Goal: Task Accomplishment & Management: Manage account settings

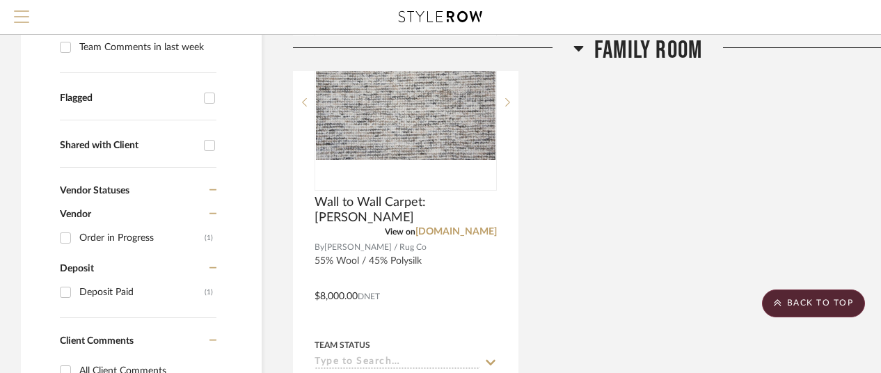
scroll to position [209, 0]
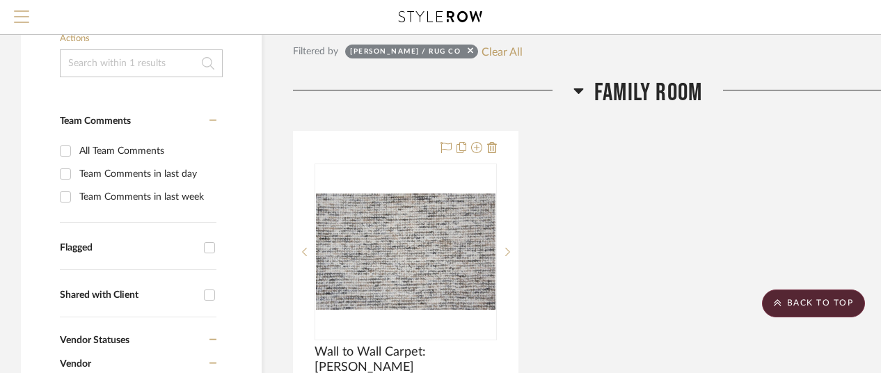
click at [21, 11] on span "Menu" at bounding box center [21, 10] width 15 height 1
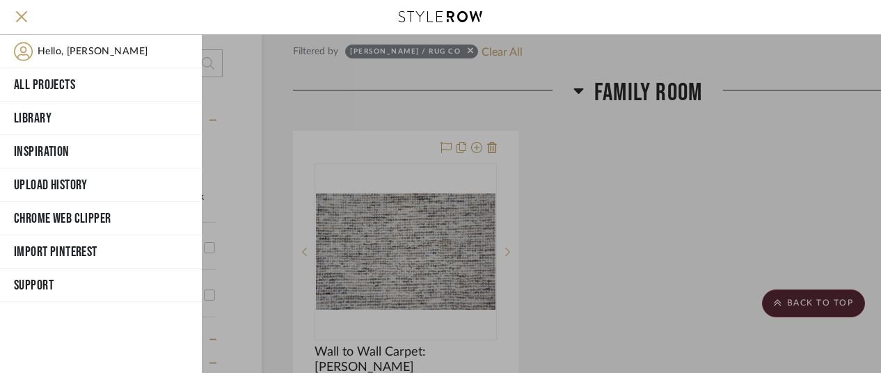
click at [39, 279] on span "Support" at bounding box center [99, 285] width 171 height 21
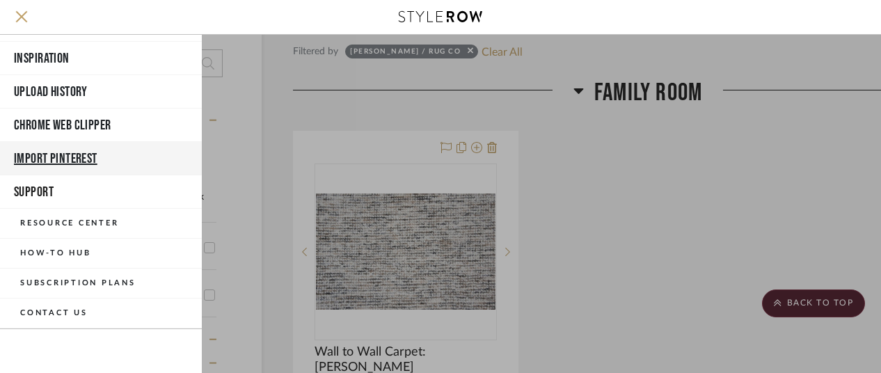
scroll to position [108, 0]
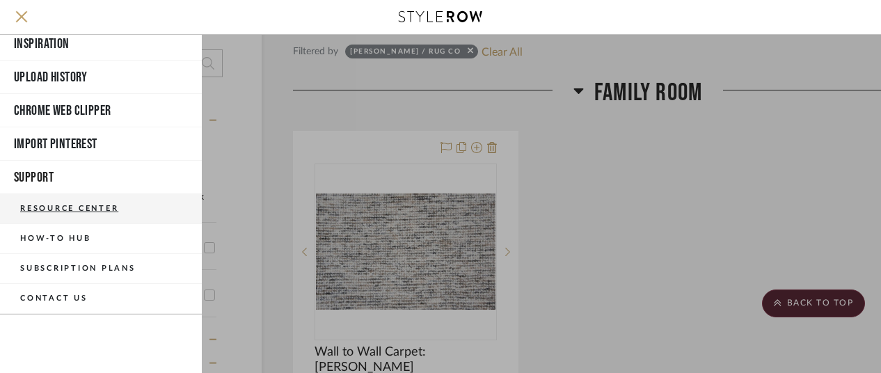
click at [88, 204] on button "Resource Center" at bounding box center [101, 209] width 202 height 30
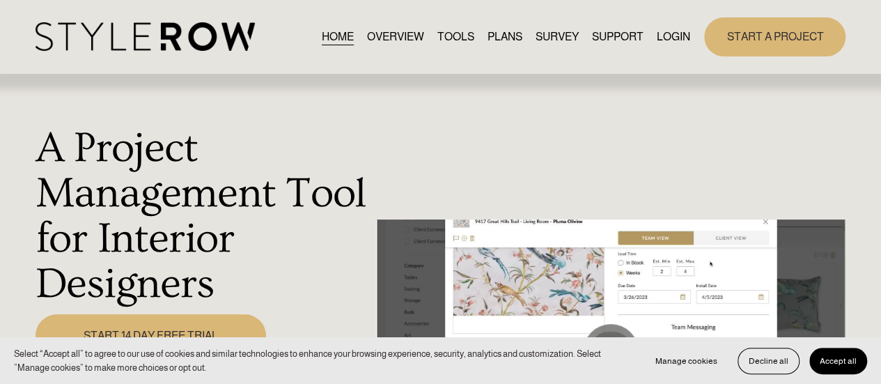
click at [668, 32] on link "LOGIN" at bounding box center [672, 36] width 33 height 19
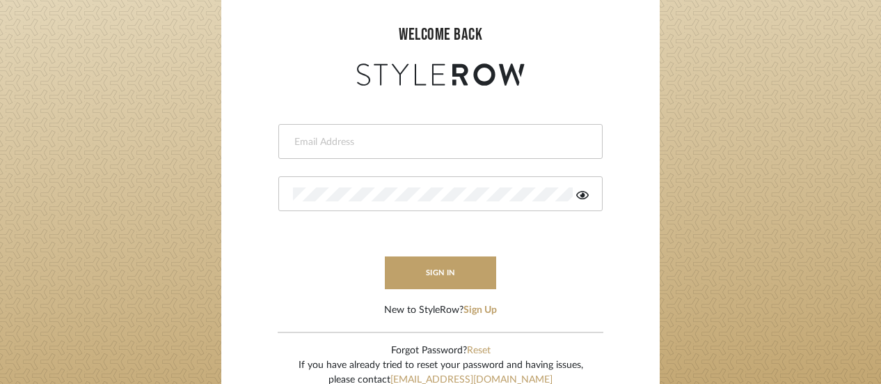
scroll to position [209, 0]
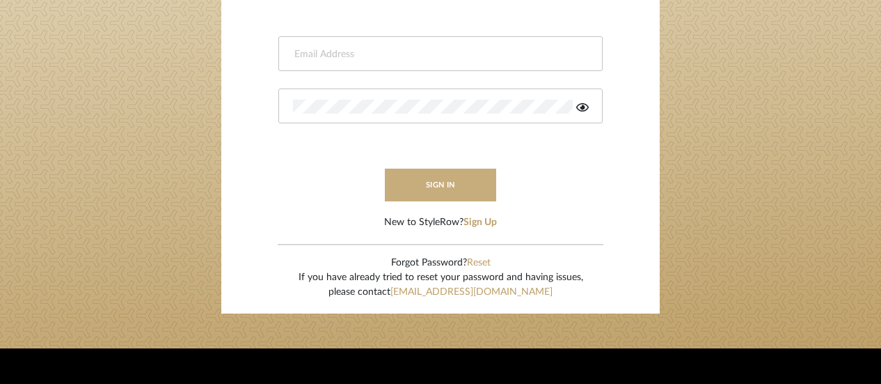
type input "[EMAIL_ADDRESS][DOMAIN_NAME]"
click at [434, 179] on button "sign in" at bounding box center [440, 184] width 111 height 33
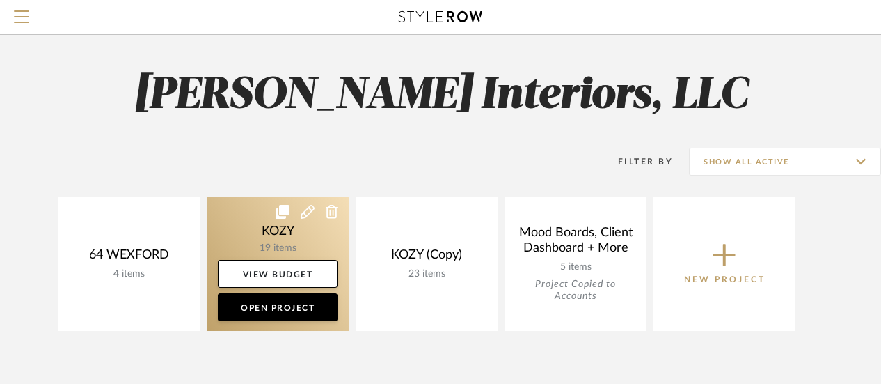
click at [285, 228] on link at bounding box center [278, 263] width 142 height 134
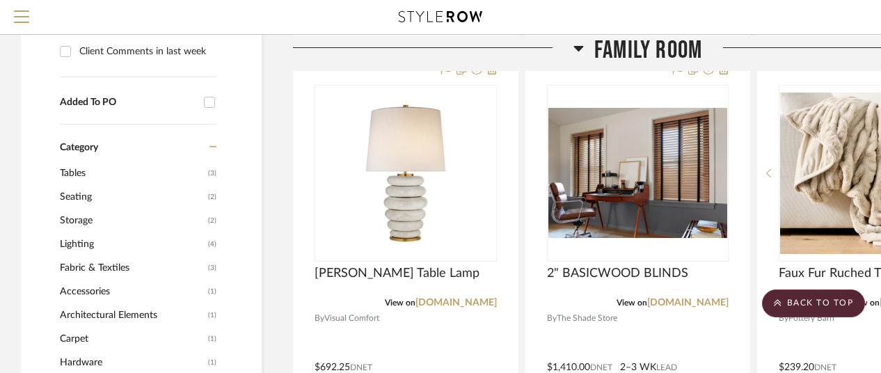
scroll to position [905, 0]
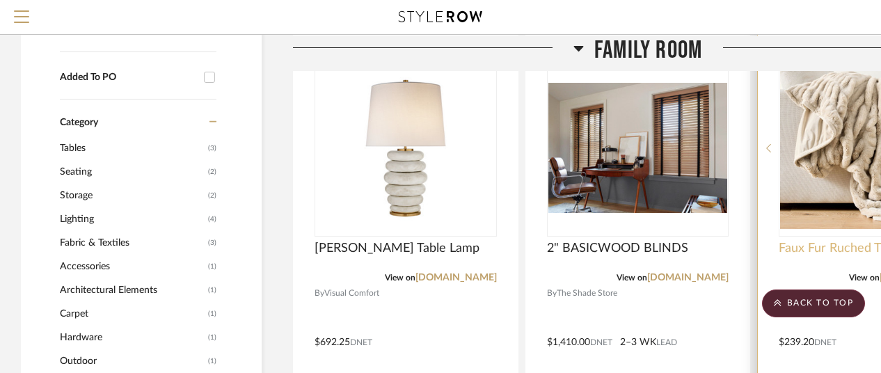
click at [837, 243] on span "Faux Fur Ruched Throw" at bounding box center [845, 248] width 132 height 15
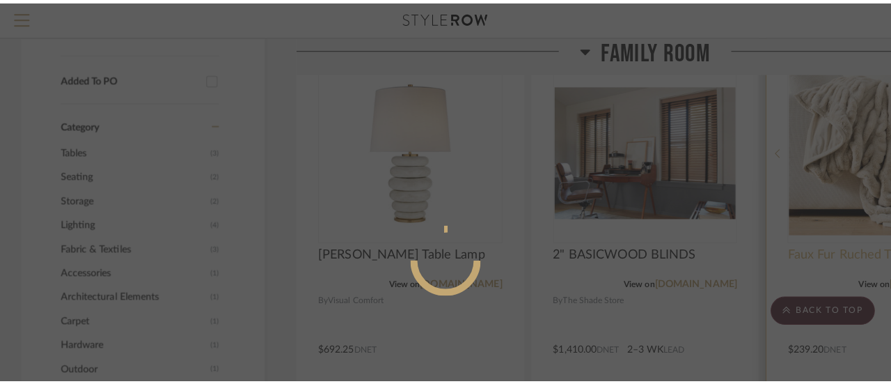
scroll to position [0, 0]
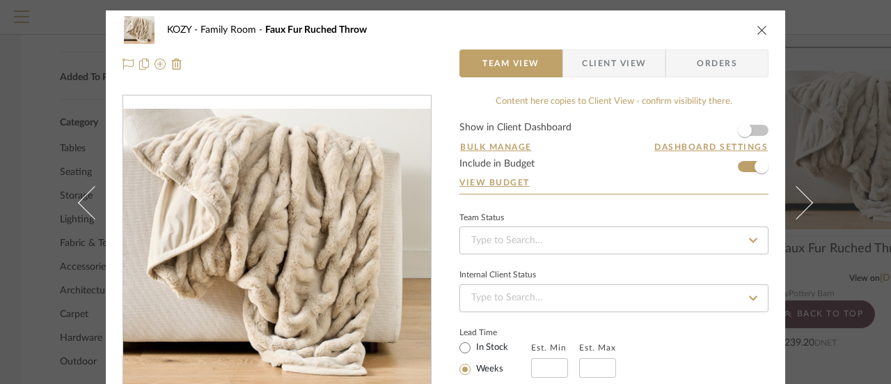
click at [757, 28] on icon "close" at bounding box center [762, 29] width 11 height 11
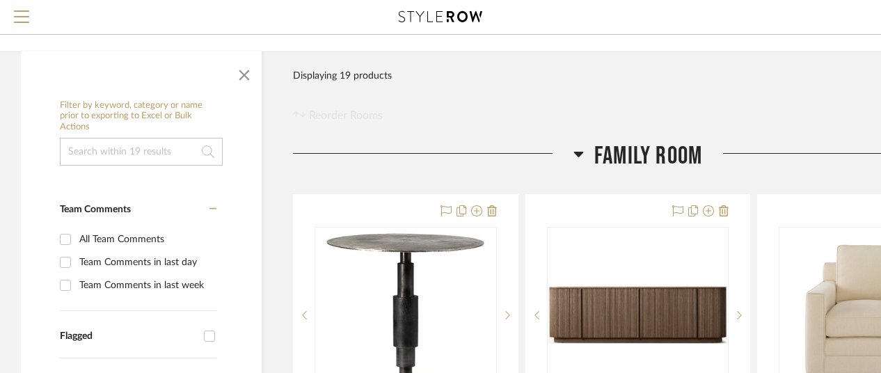
scroll to position [278, 0]
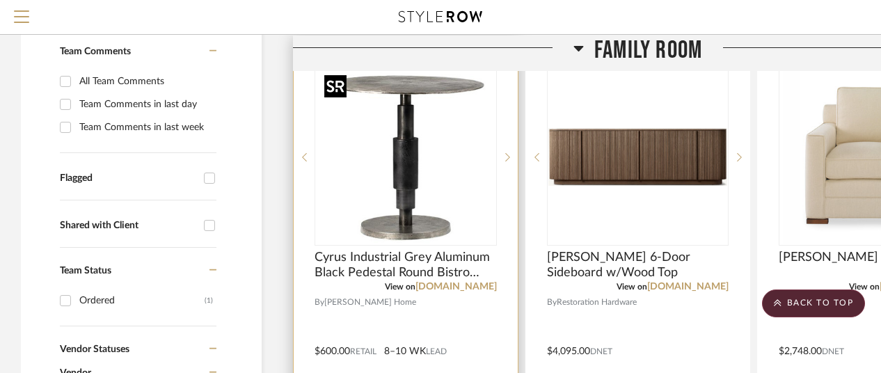
click at [403, 116] on img "0" at bounding box center [406, 157] width 174 height 174
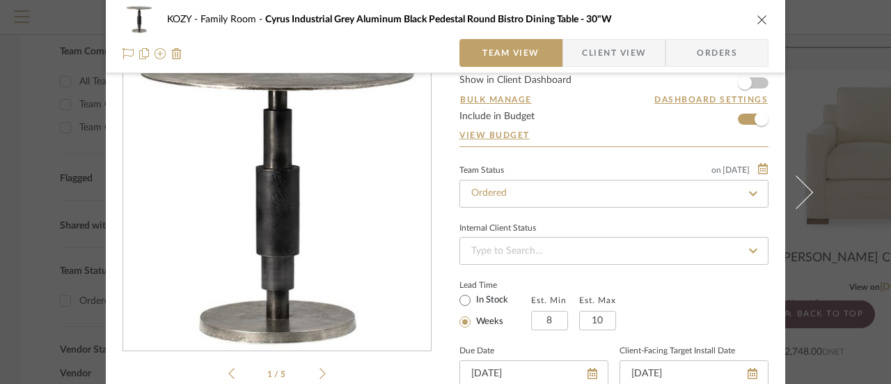
scroll to position [70, 0]
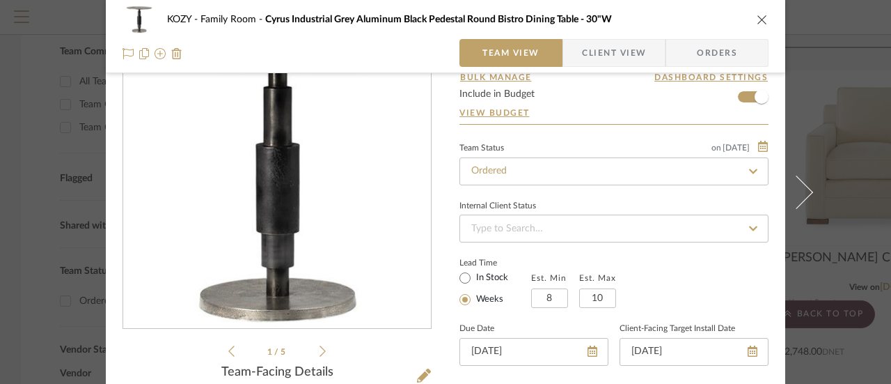
click at [747, 226] on icon at bounding box center [753, 228] width 13 height 10
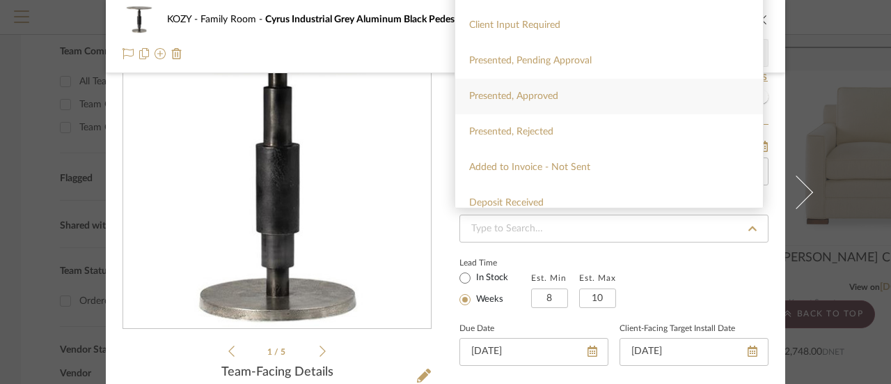
click at [518, 91] on div "Presented, Approved" at bounding box center [609, 97] width 308 height 36
type input "9/7/2025"
type input "Presented, Approved"
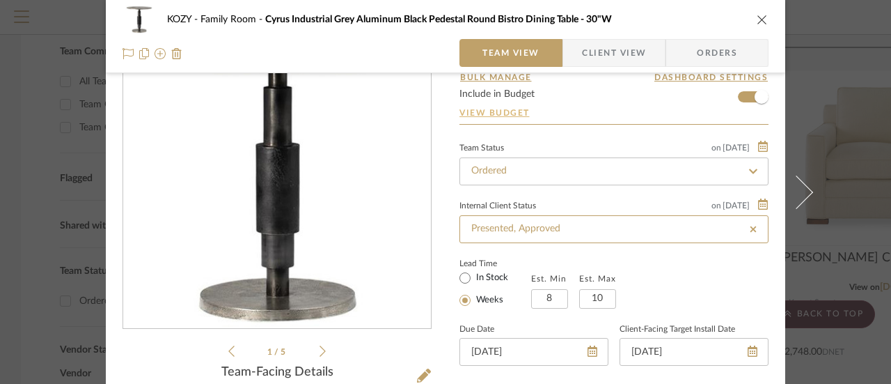
type input "9/7/2025"
type input "Presented, Approved"
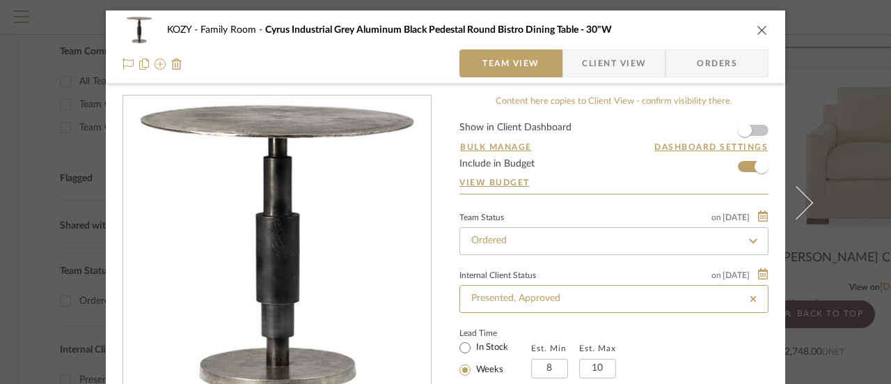
scroll to position [0, 0]
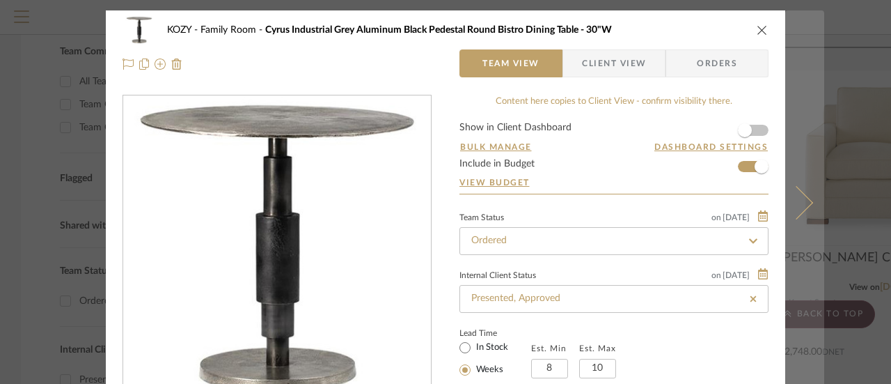
click at [803, 201] on icon at bounding box center [796, 201] width 33 height 33
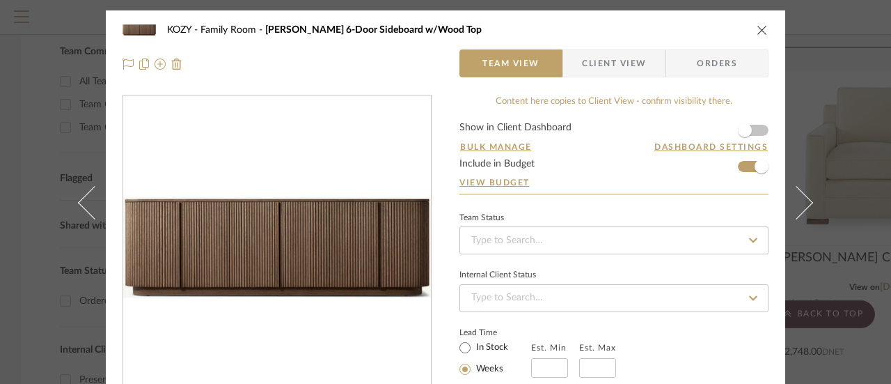
click at [757, 29] on icon "close" at bounding box center [762, 29] width 11 height 11
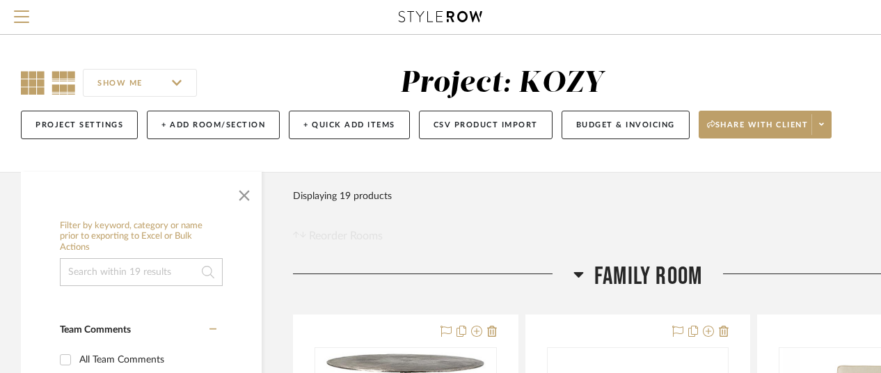
click at [35, 79] on icon at bounding box center [33, 83] width 24 height 24
click at [65, 79] on icon at bounding box center [64, 83] width 24 height 24
click at [31, 80] on icon at bounding box center [33, 83] width 24 height 24
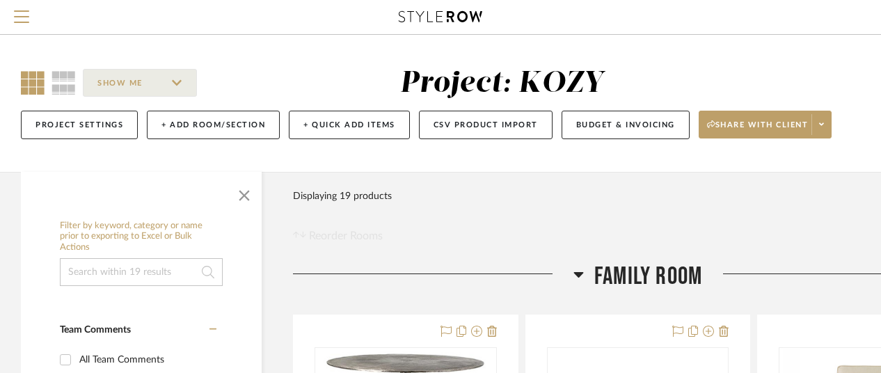
click at [35, 77] on icon at bounding box center [33, 83] width 24 height 24
click at [18, 10] on span "Menu" at bounding box center [21, 10] width 15 height 1
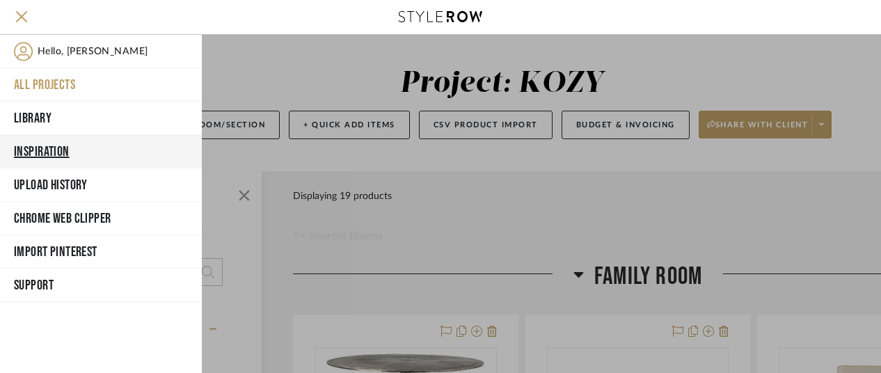
click at [44, 147] on button "Inspiration" at bounding box center [101, 151] width 202 height 33
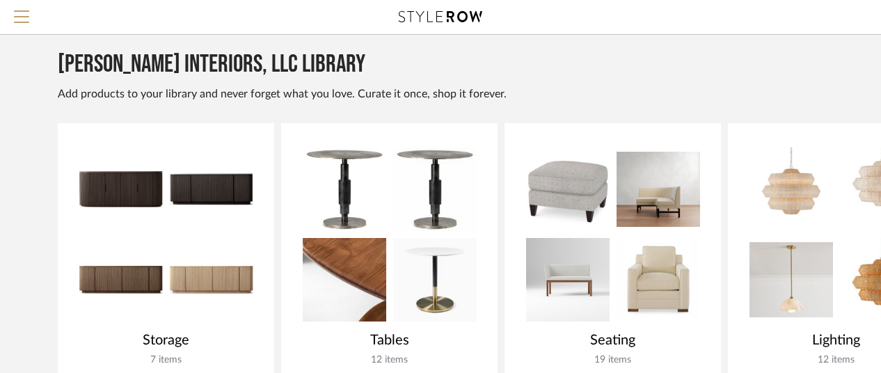
scroll to position [496, 0]
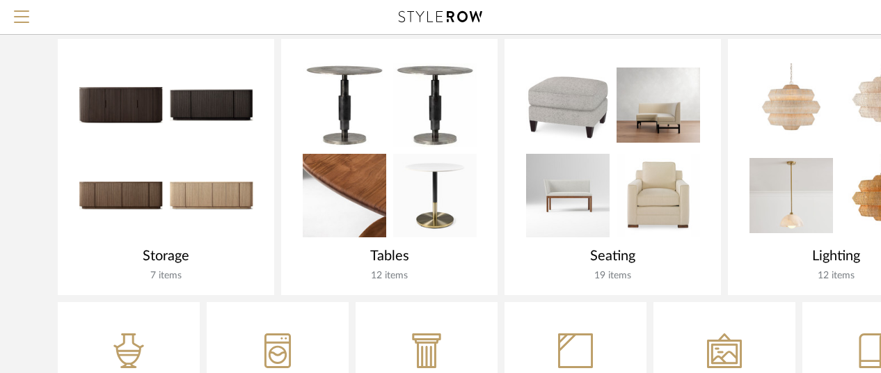
click at [387, 268] on div "12 items" at bounding box center [389, 275] width 189 height 15
